Goal: Task Accomplishment & Management: Manage account settings

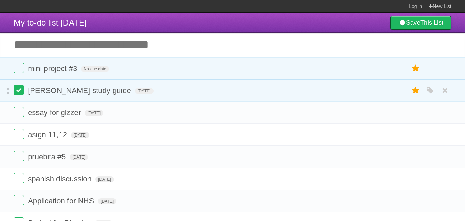
click at [21, 89] on label at bounding box center [19, 90] width 10 height 10
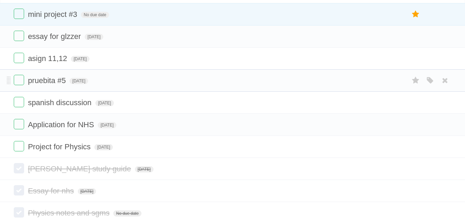
scroll to position [76, 0]
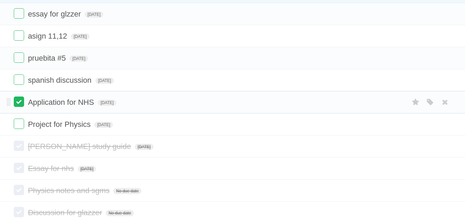
click at [19, 104] on label at bounding box center [19, 101] width 10 height 10
click at [20, 124] on label at bounding box center [19, 123] width 10 height 10
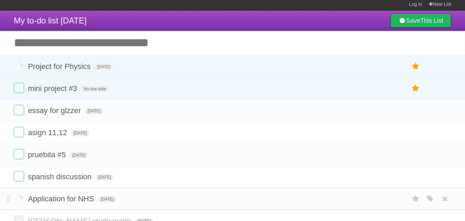
scroll to position [0, 0]
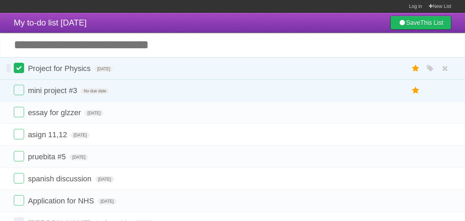
click at [17, 71] on label at bounding box center [19, 68] width 10 height 10
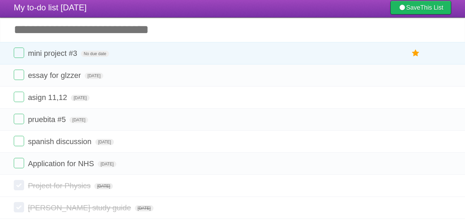
scroll to position [15, 0]
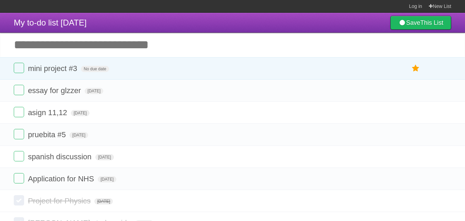
scroll to position [15, 0]
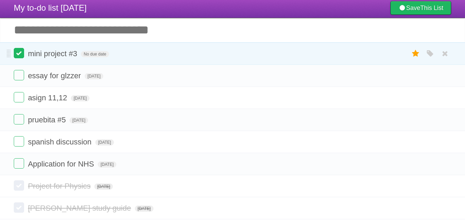
click at [15, 56] on label at bounding box center [19, 53] width 10 height 10
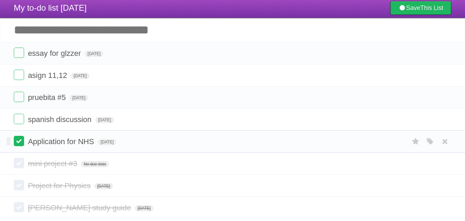
click at [20, 142] on label at bounding box center [19, 141] width 10 height 10
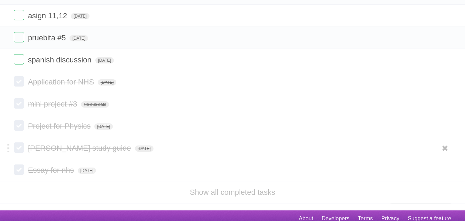
scroll to position [74, 0]
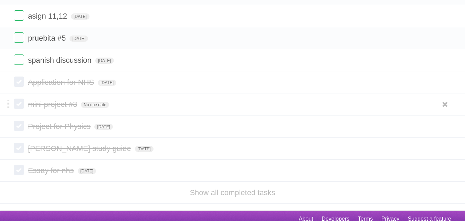
click at [18, 105] on label at bounding box center [19, 104] width 10 height 10
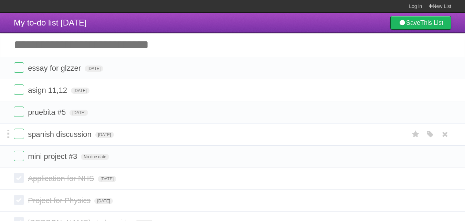
click at [25, 136] on form "spanish discussion Sat Oct 11 2025 White Red Blue Green Purple Orange" at bounding box center [233, 133] width 438 height 11
click at [17, 134] on label at bounding box center [19, 133] width 10 height 10
